Goal: Find specific page/section: Find specific page/section

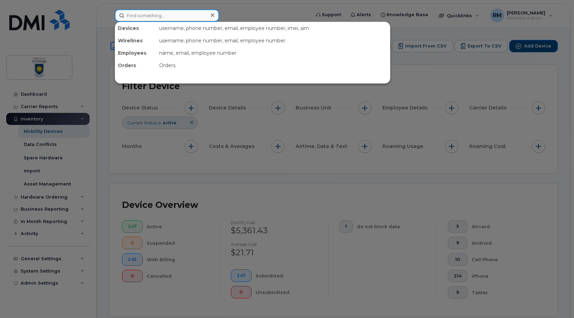
click at [141, 18] on input at bounding box center [167, 15] width 104 height 12
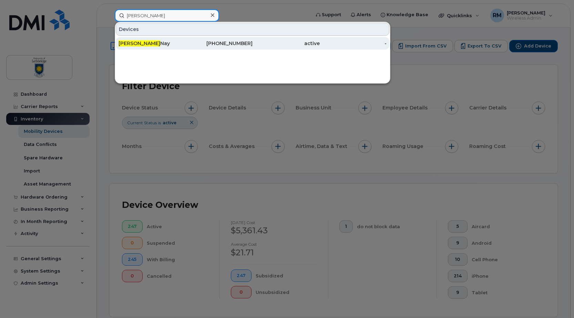
type input "brett"
click at [122, 44] on span "Brett" at bounding box center [140, 43] width 42 height 6
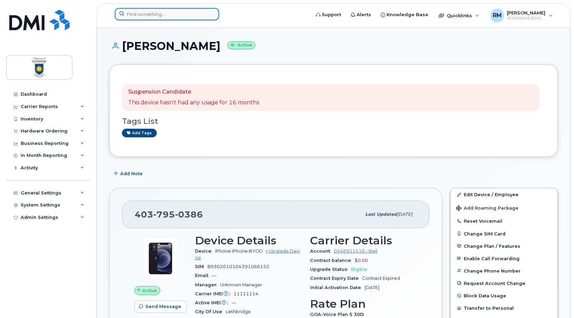
click at [141, 13] on input at bounding box center [167, 14] width 104 height 12
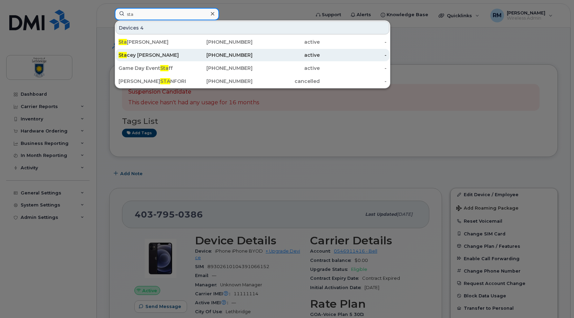
type input "sta"
click at [120, 54] on span "Sta" at bounding box center [123, 55] width 8 height 6
